Goal: Information Seeking & Learning: Learn about a topic

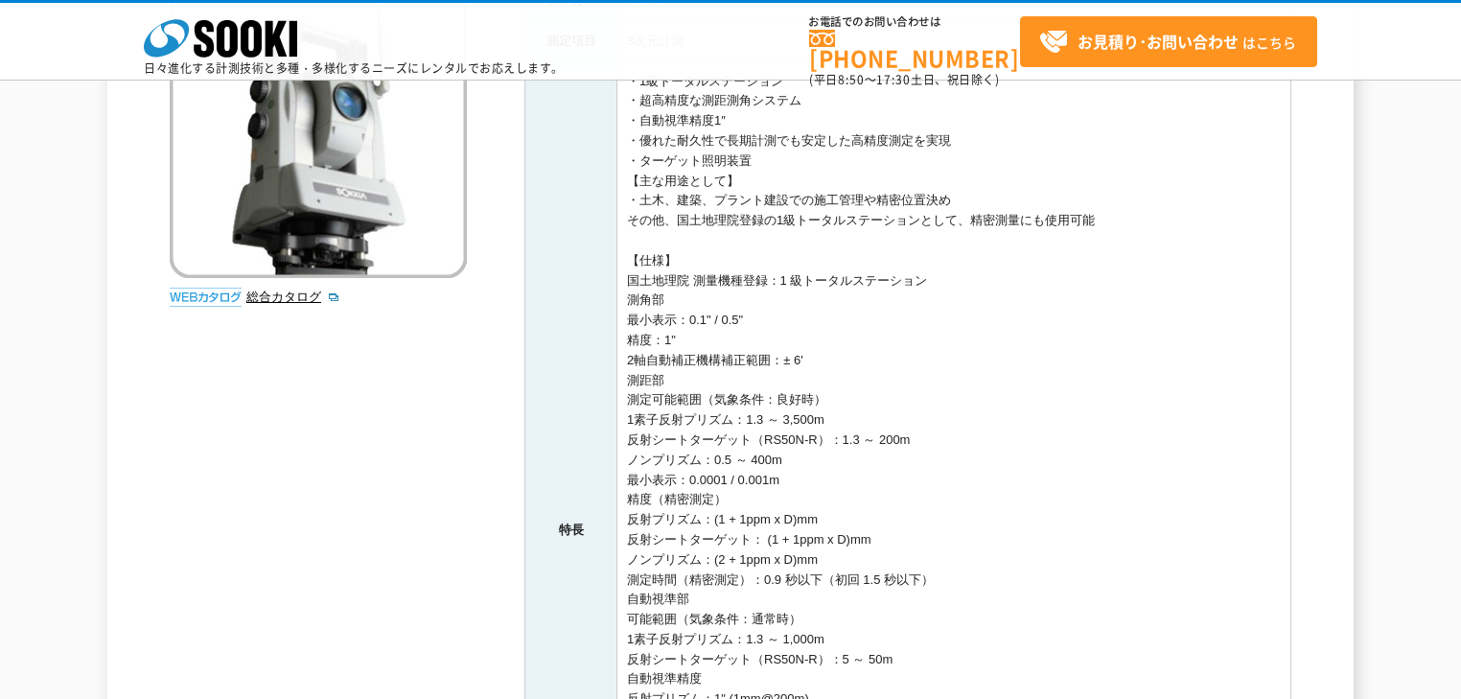
scroll to position [77, 0]
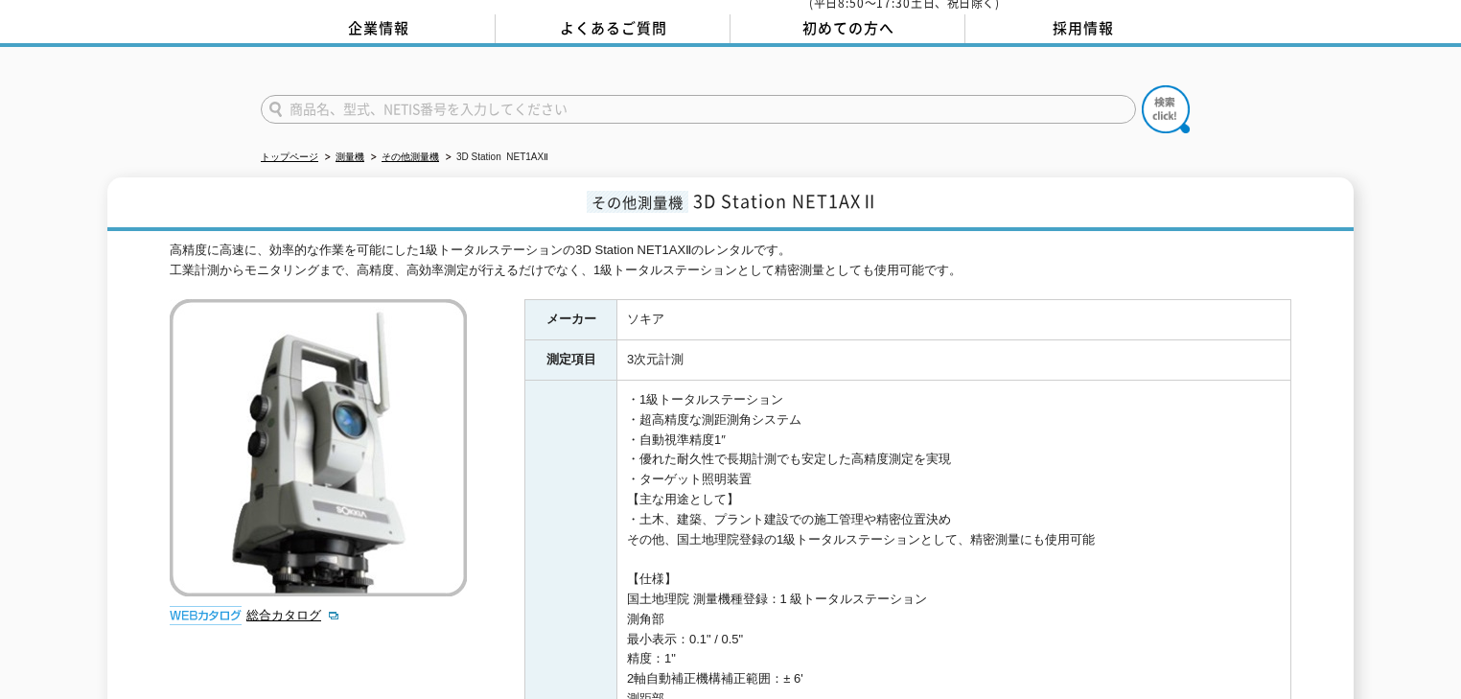
drag, startPoint x: 513, startPoint y: 171, endPoint x: 1080, endPoint y: 502, distance: 657.3
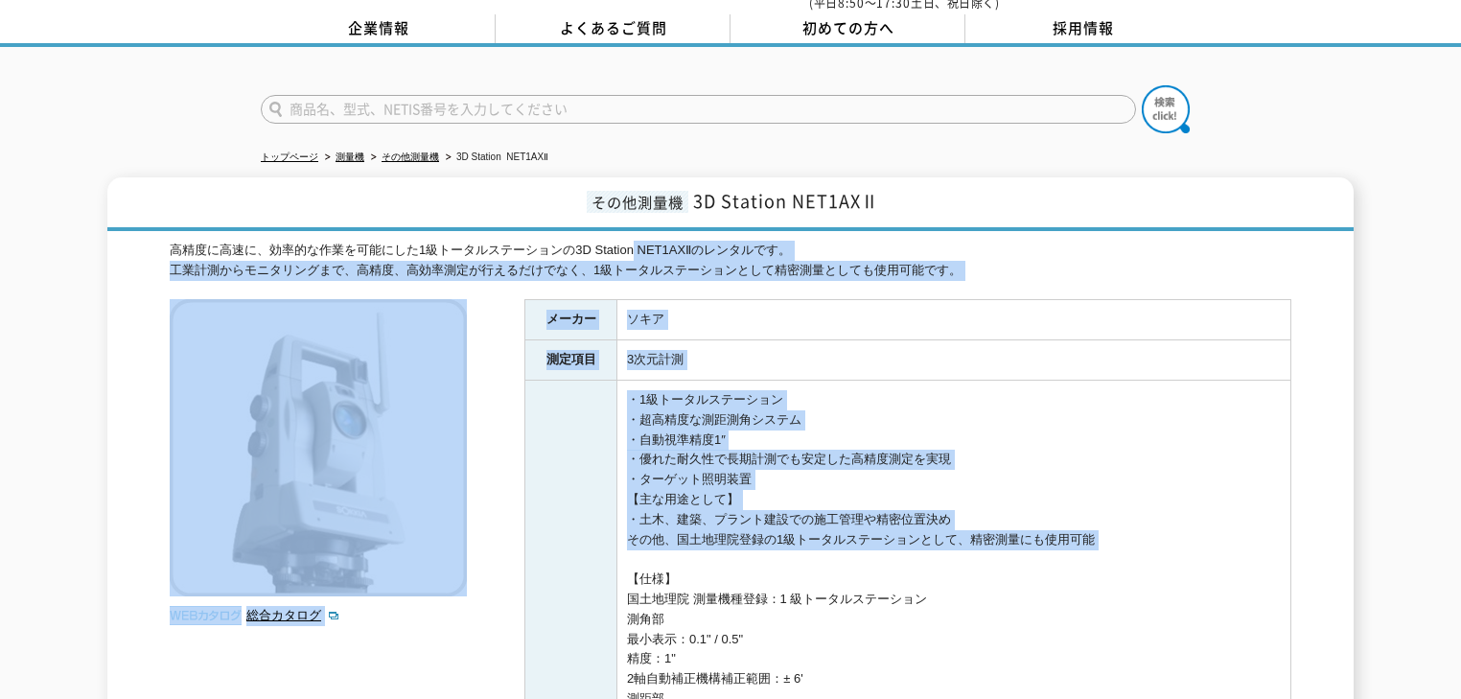
drag, startPoint x: 1081, startPoint y: 450, endPoint x: 624, endPoint y: 218, distance: 512.7
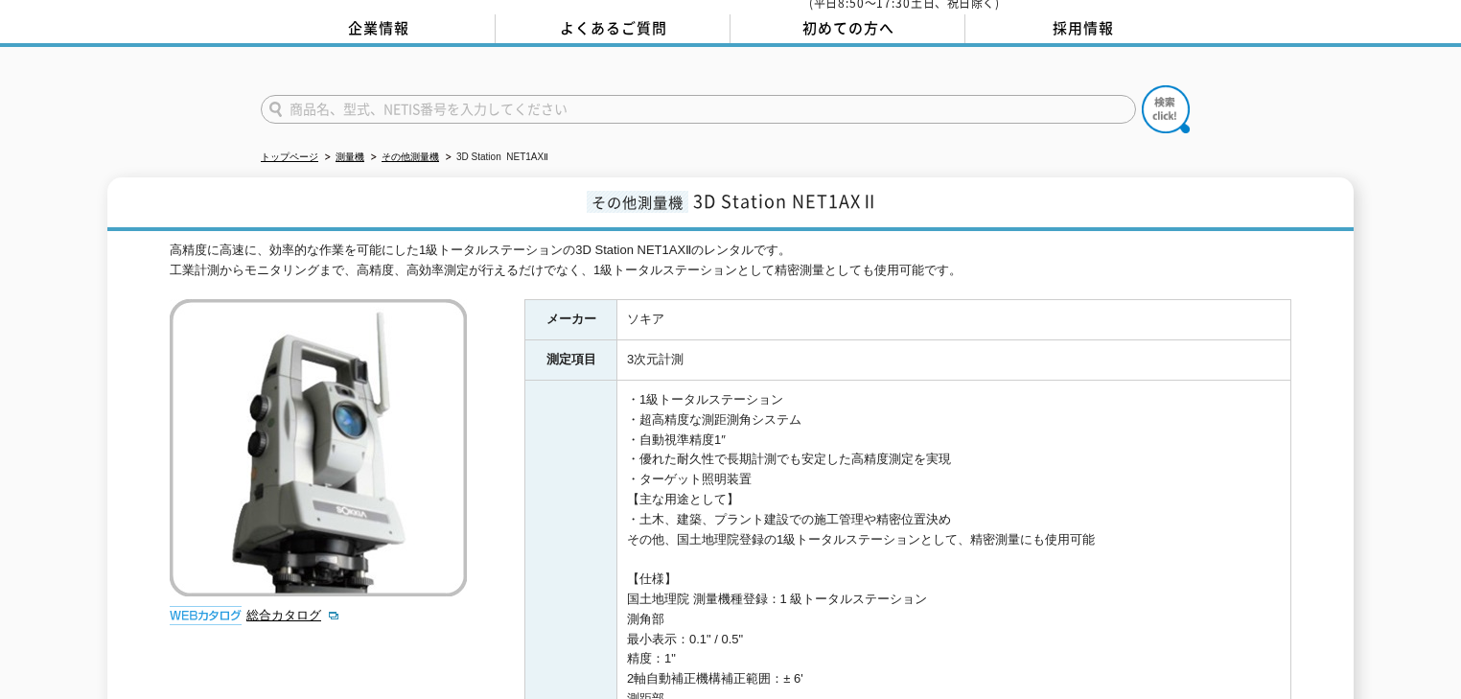
drag, startPoint x: 799, startPoint y: 200, endPoint x: 966, endPoint y: 217, distance: 168.5
click at [966, 217] on h1 "その他測量機 3D Station NET1AXⅡ" at bounding box center [730, 204] width 1246 height 54
drag, startPoint x: 911, startPoint y: 203, endPoint x: 691, endPoint y: 198, distance: 219.6
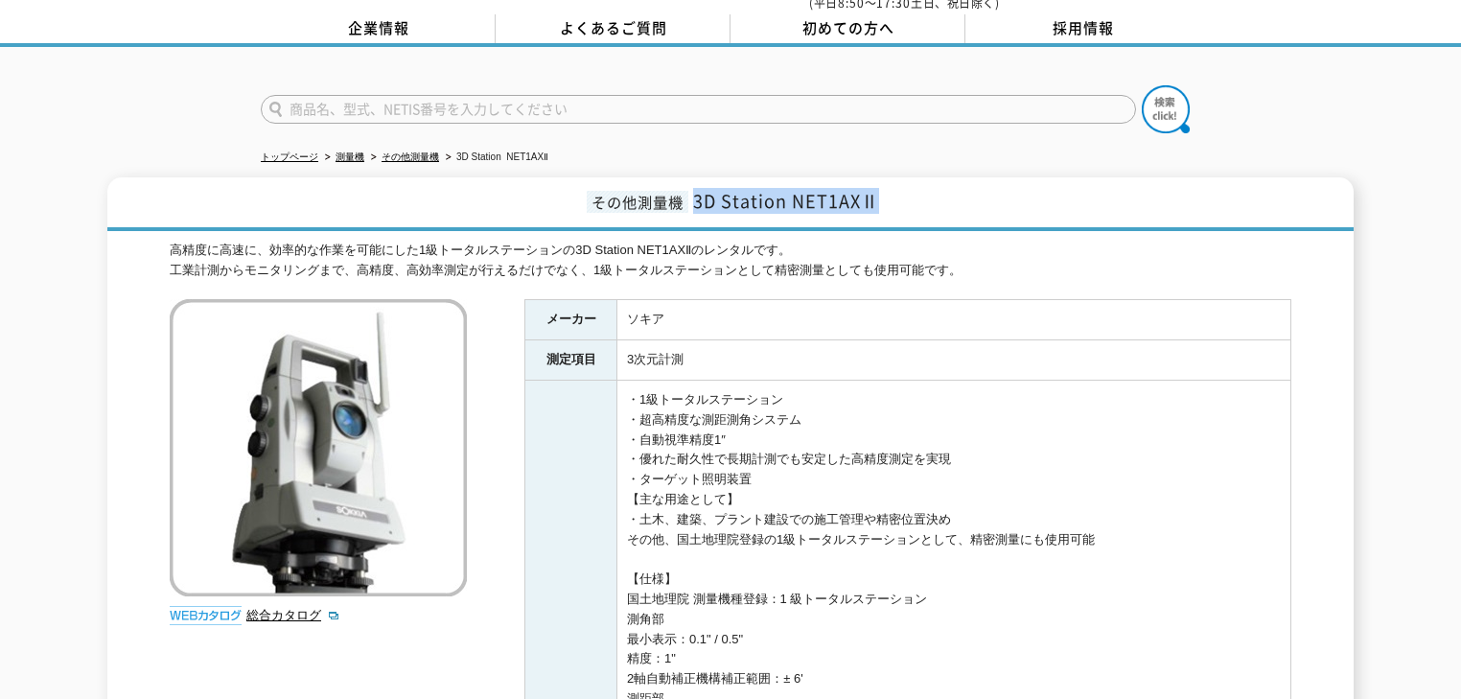
click at [691, 198] on h1 "その他測量機 3D Station NET1AXⅡ" at bounding box center [730, 204] width 1246 height 54
copy span "3D Station NET1AXⅡ"
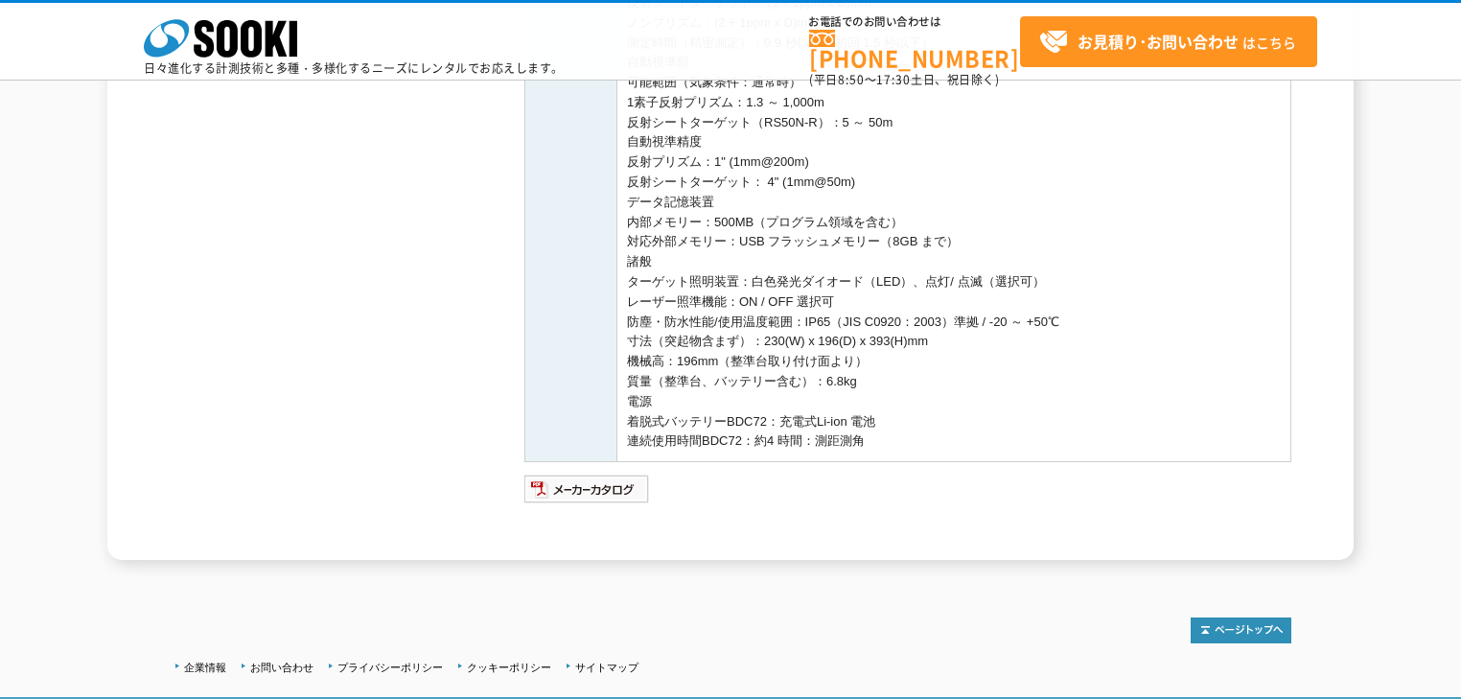
scroll to position [976, 0]
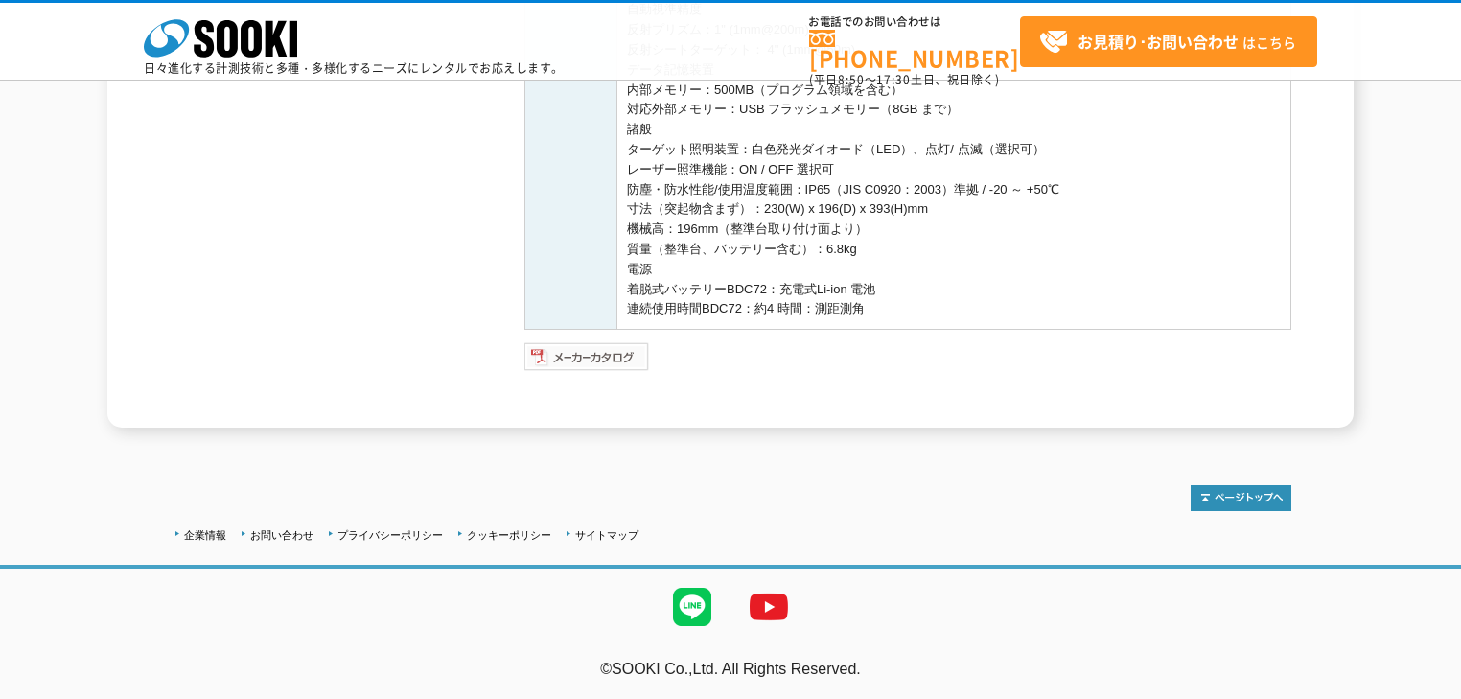
click at [587, 353] on img at bounding box center [587, 356] width 126 height 31
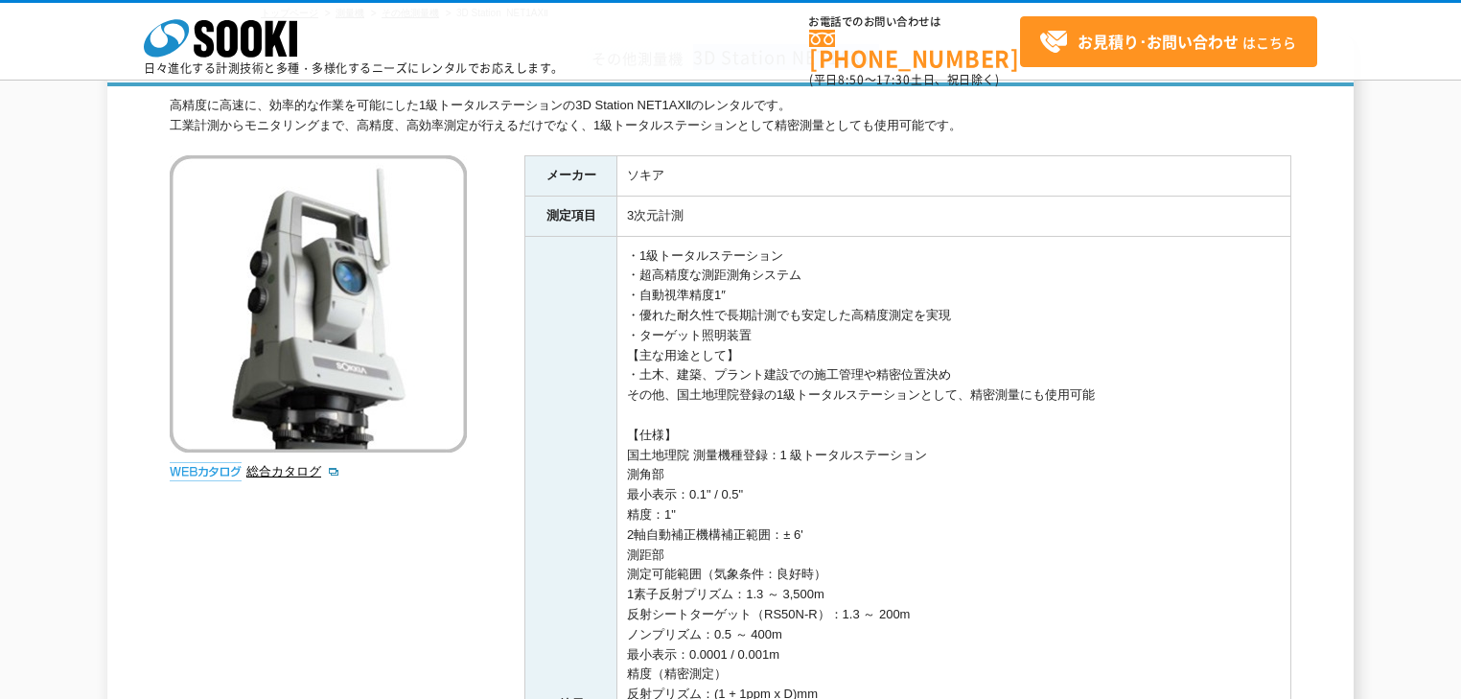
scroll to position [0, 0]
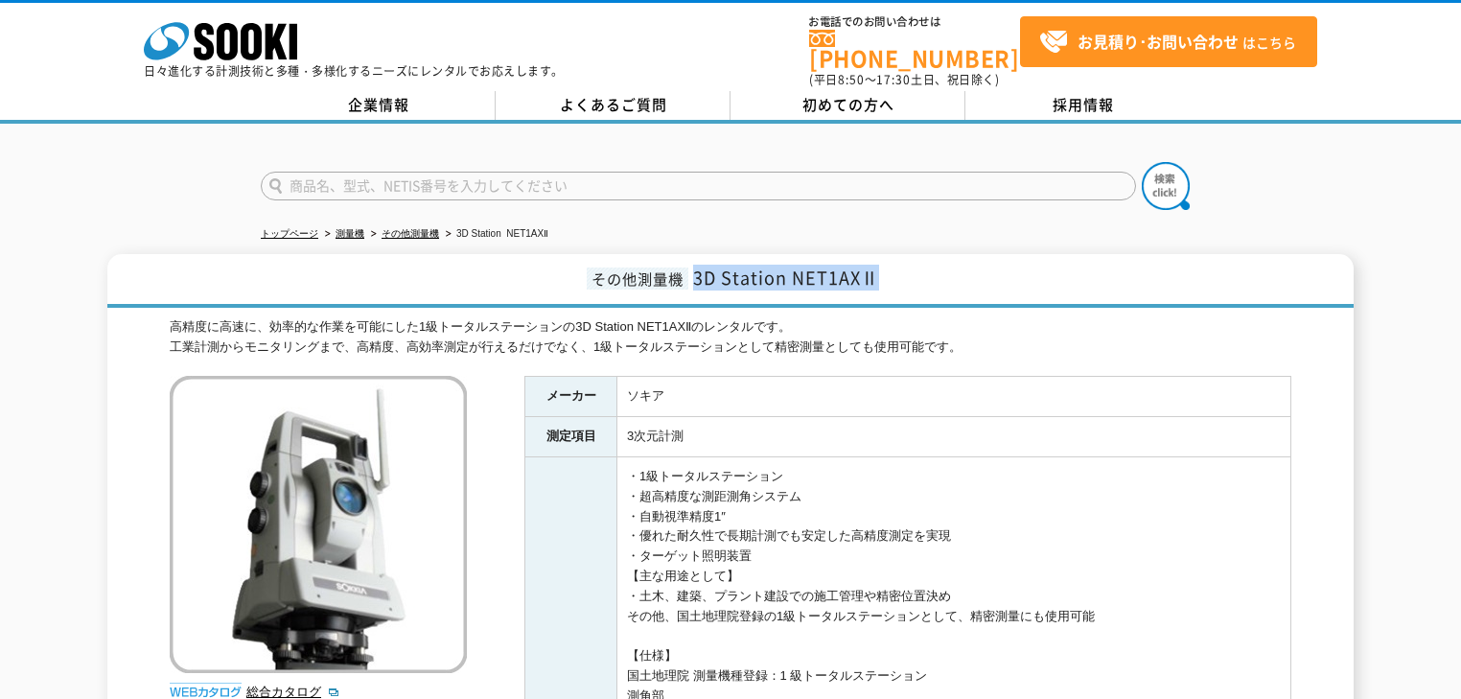
click at [683, 272] on span "その他測量機" at bounding box center [638, 278] width 102 height 22
drag, startPoint x: 687, startPoint y: 272, endPoint x: 893, endPoint y: 272, distance: 206.1
click at [893, 272] on h1 "その他測量機 3D Station NET1AXⅡ" at bounding box center [730, 281] width 1246 height 54
copy span "3D Station NET1AXⅡ"
